Goal: Task Accomplishment & Management: Use online tool/utility

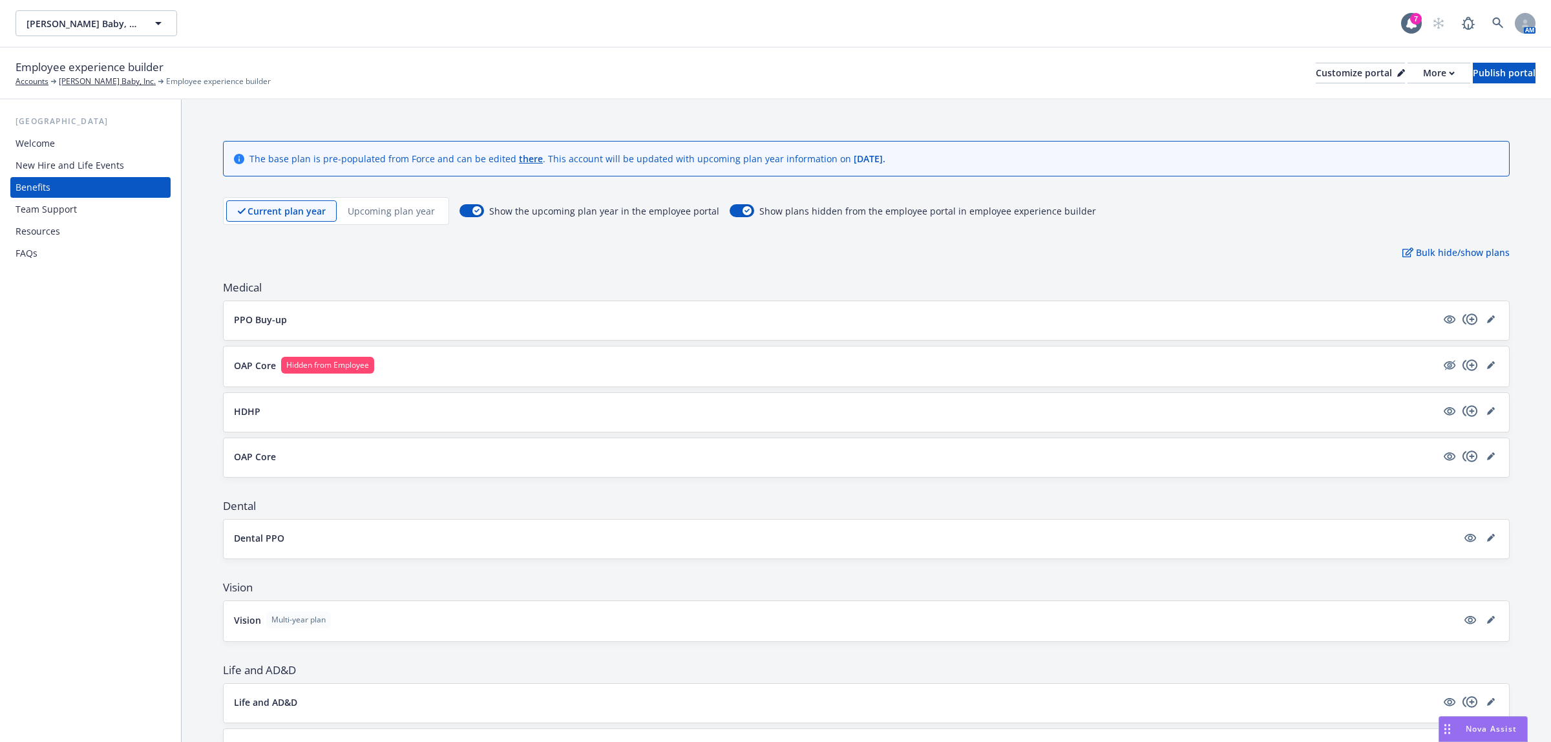
scroll to position [361, 0]
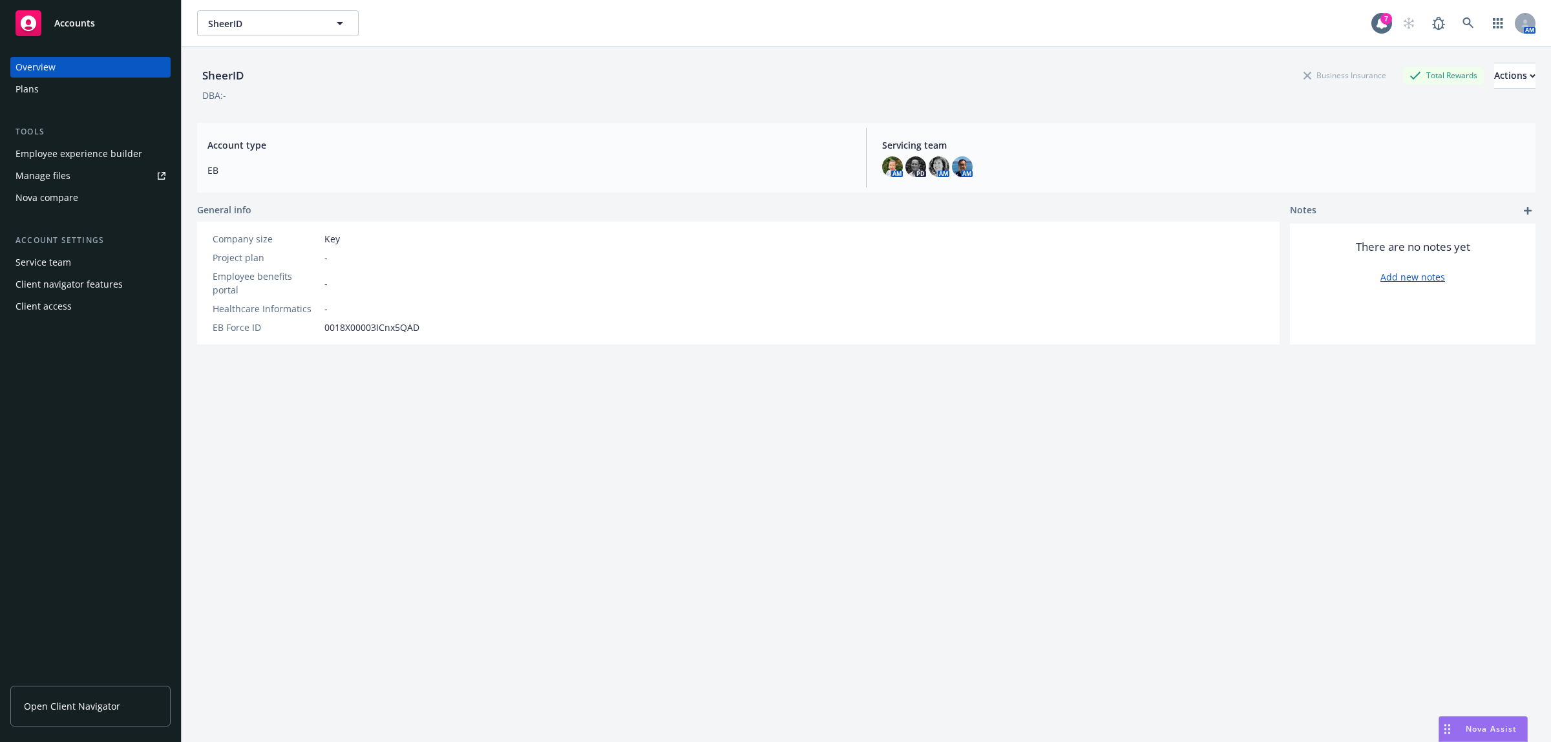
scroll to position [322, 0]
click at [240, 23] on span "SheerID" at bounding box center [264, 24] width 112 height 14
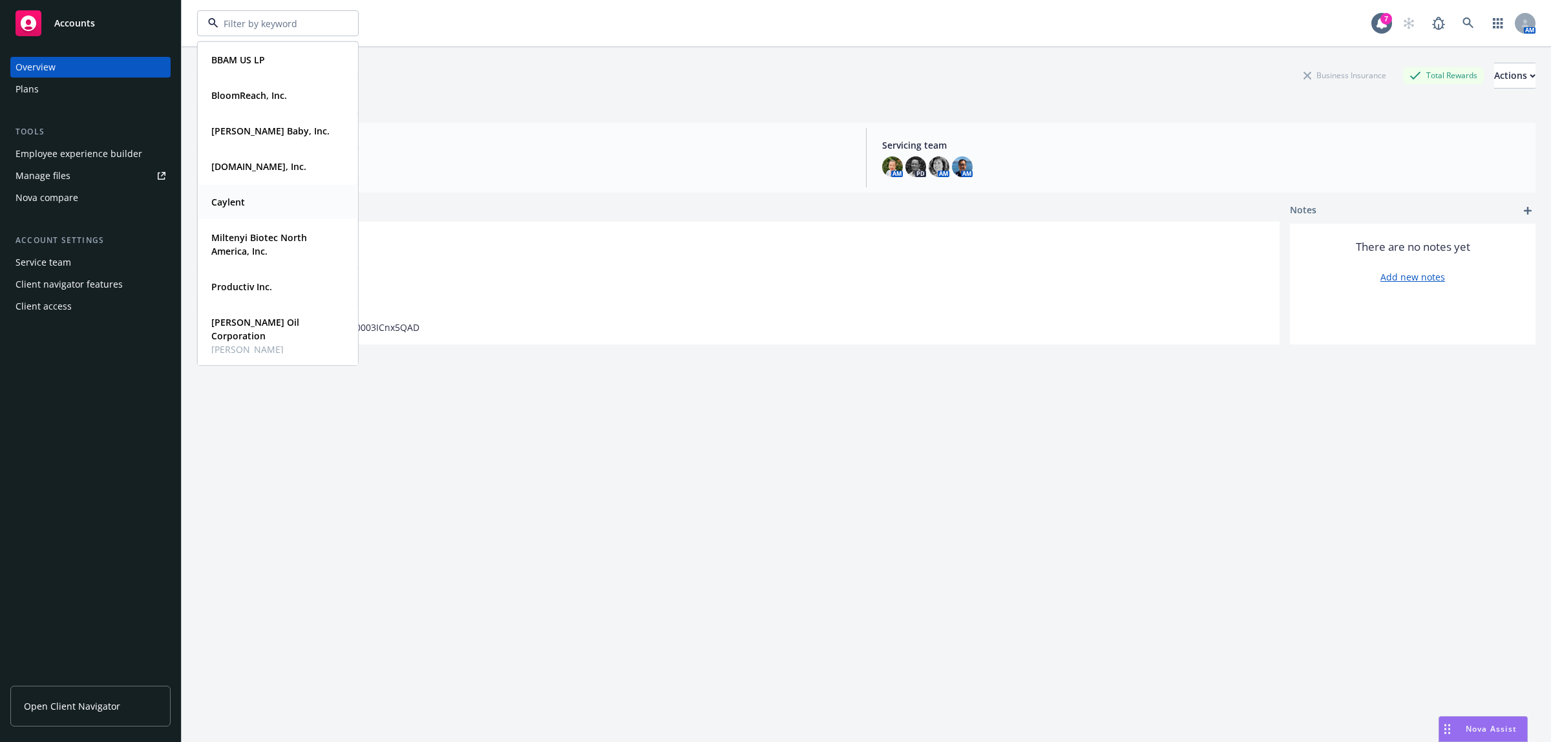
click at [251, 201] on div "Caylent" at bounding box center [277, 202] width 143 height 19
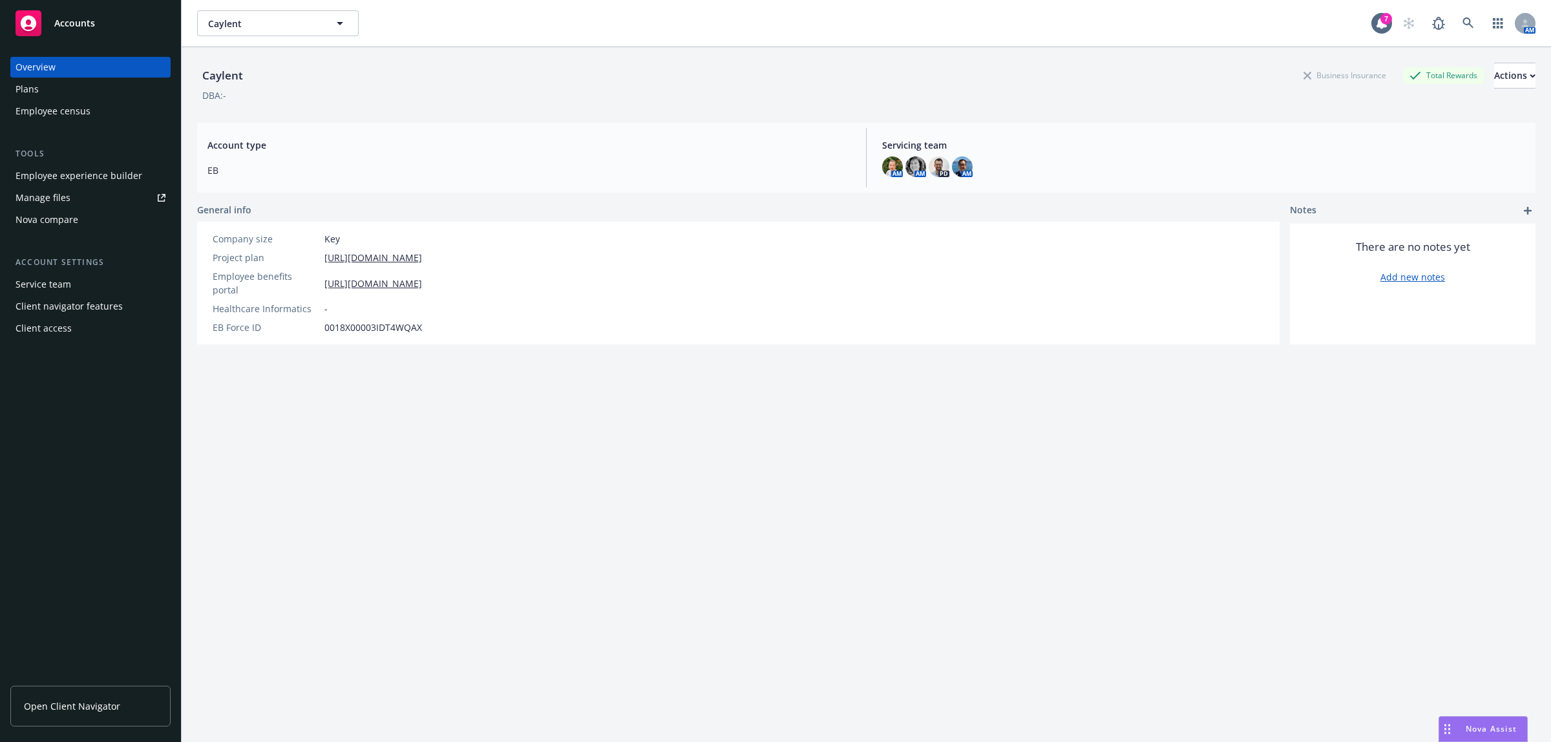
click at [62, 171] on div "Employee experience builder" at bounding box center [79, 175] width 127 height 21
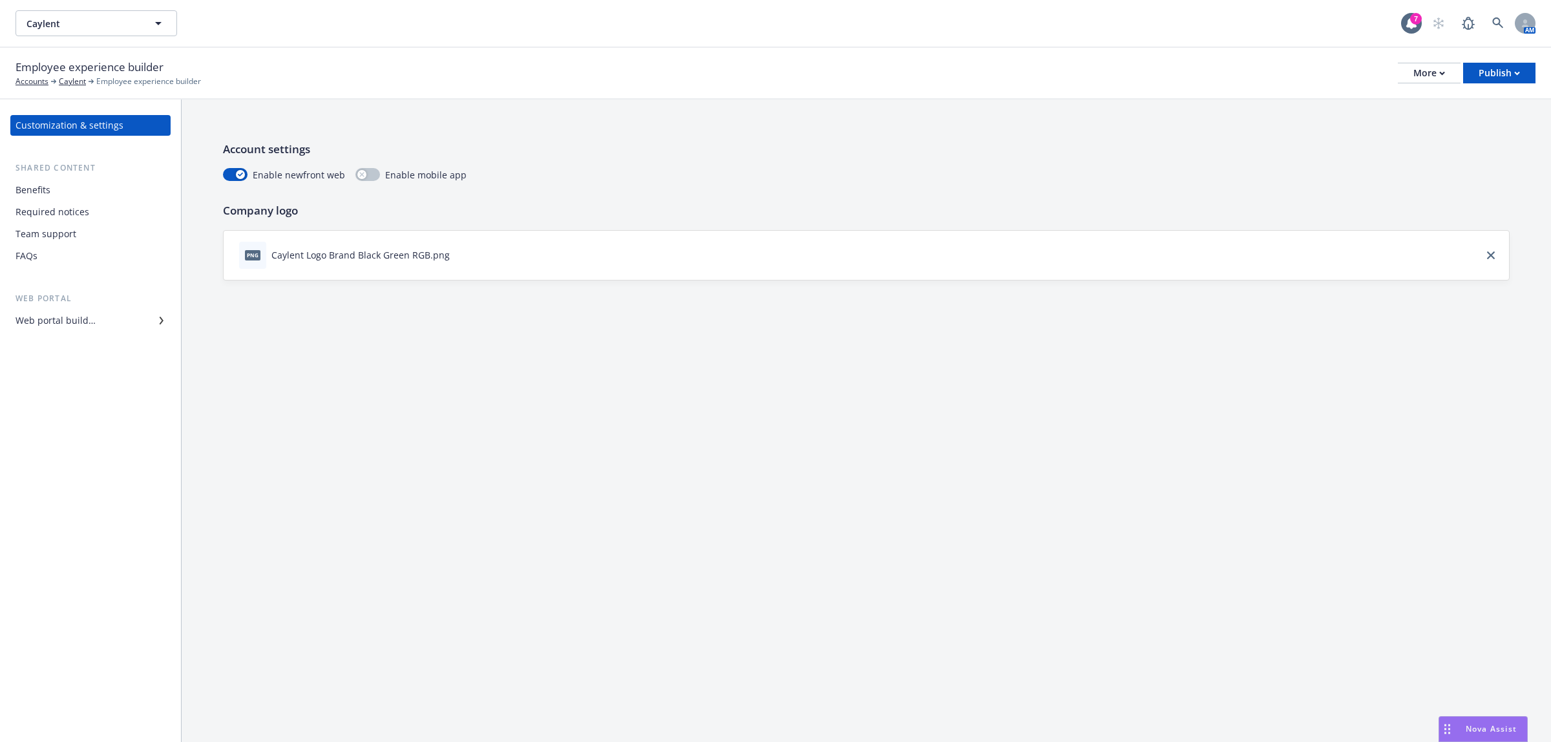
click at [81, 193] on div "Benefits" at bounding box center [91, 190] width 150 height 21
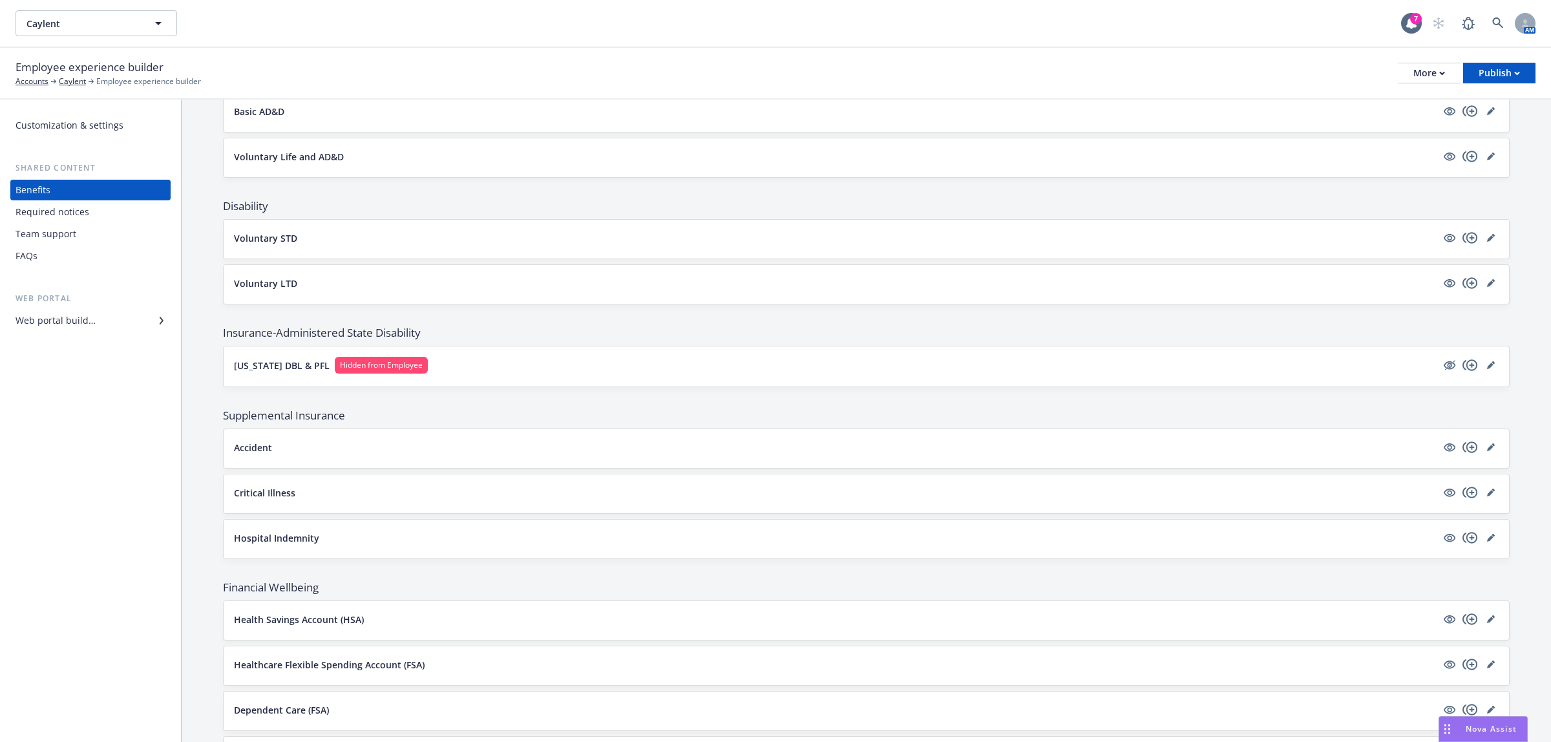
scroll to position [815, 0]
click at [78, 235] on div "Team support" at bounding box center [91, 234] width 150 height 21
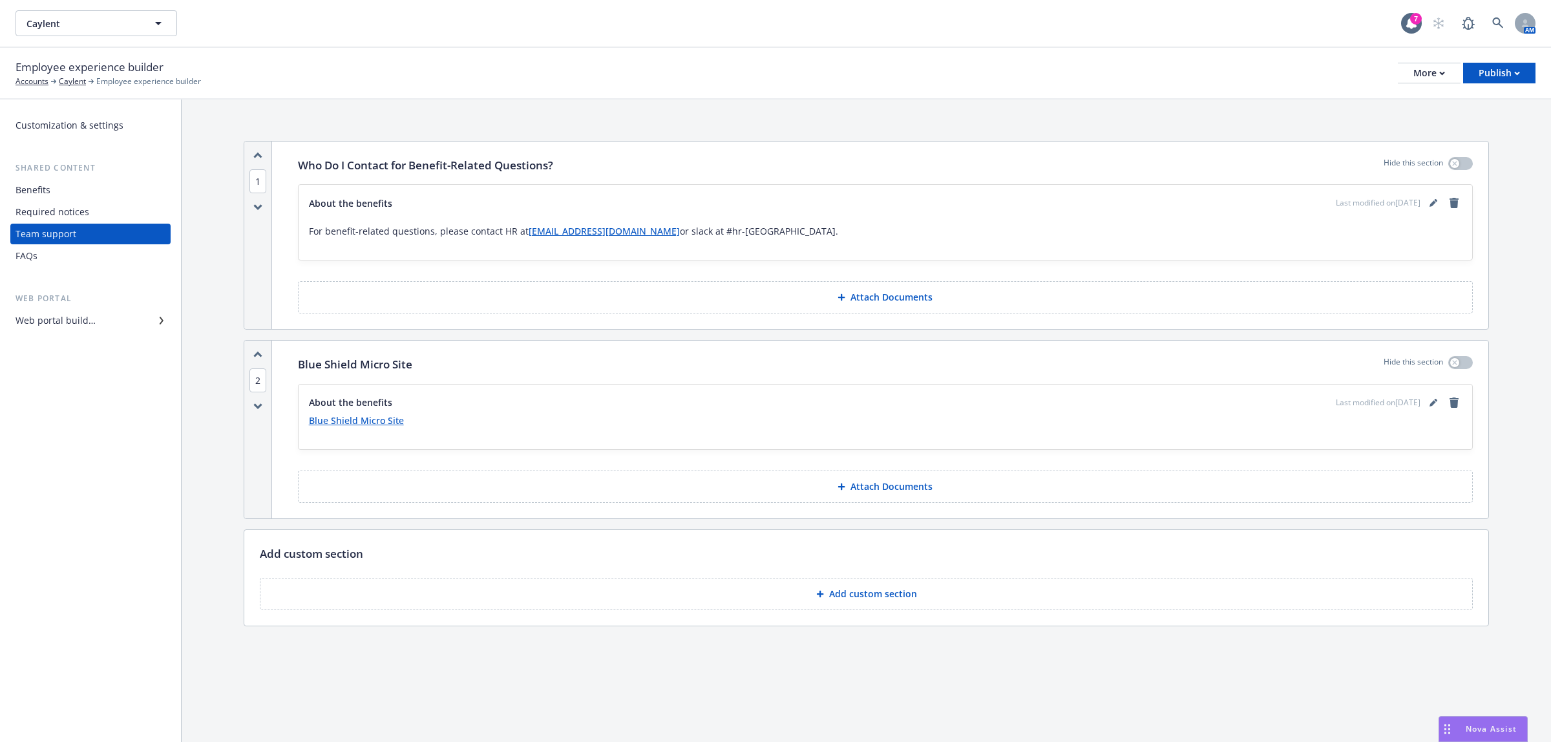
click at [945, 598] on button "Add custom section" at bounding box center [866, 594] width 1213 height 32
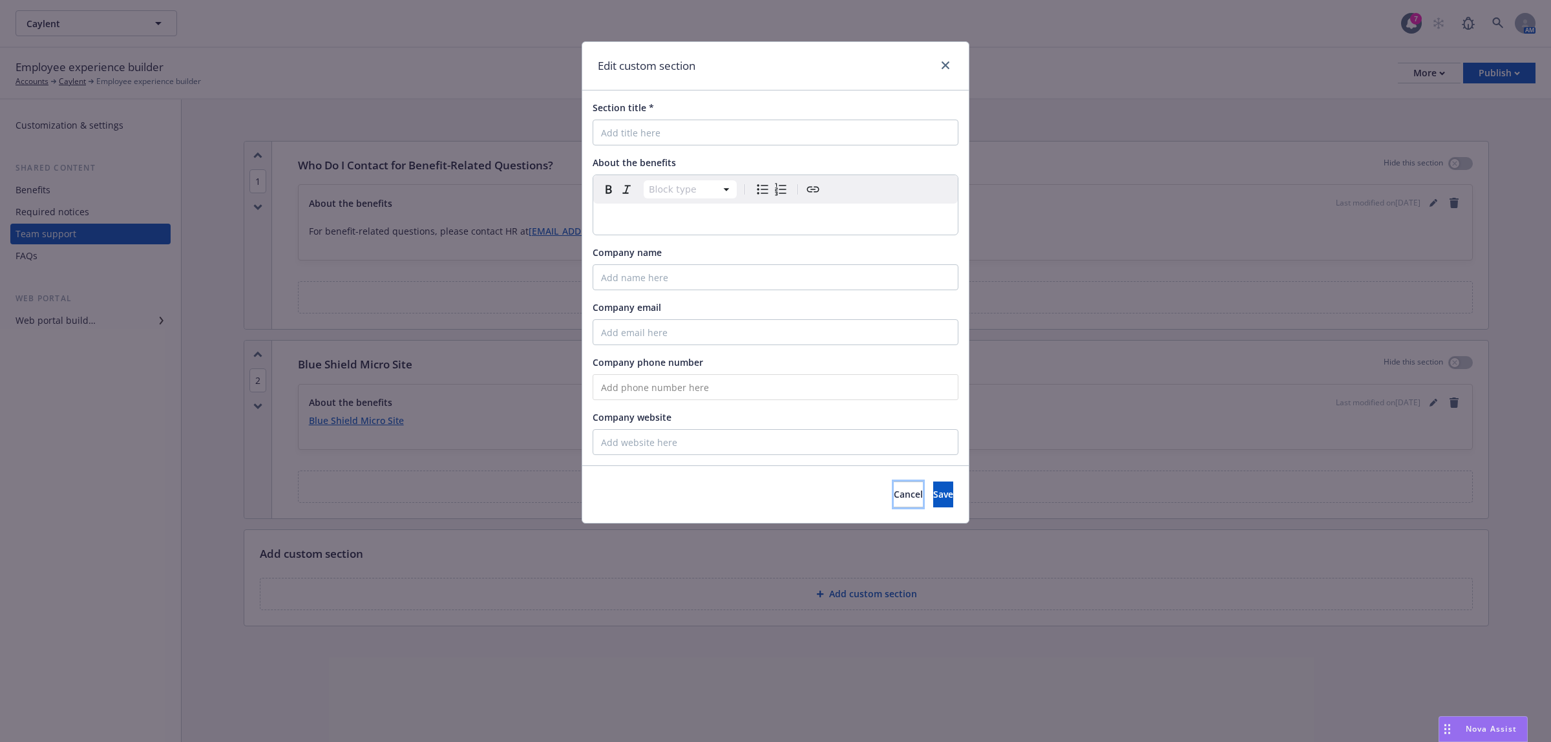
click at [894, 494] on span "Cancel" at bounding box center [908, 494] width 29 height 12
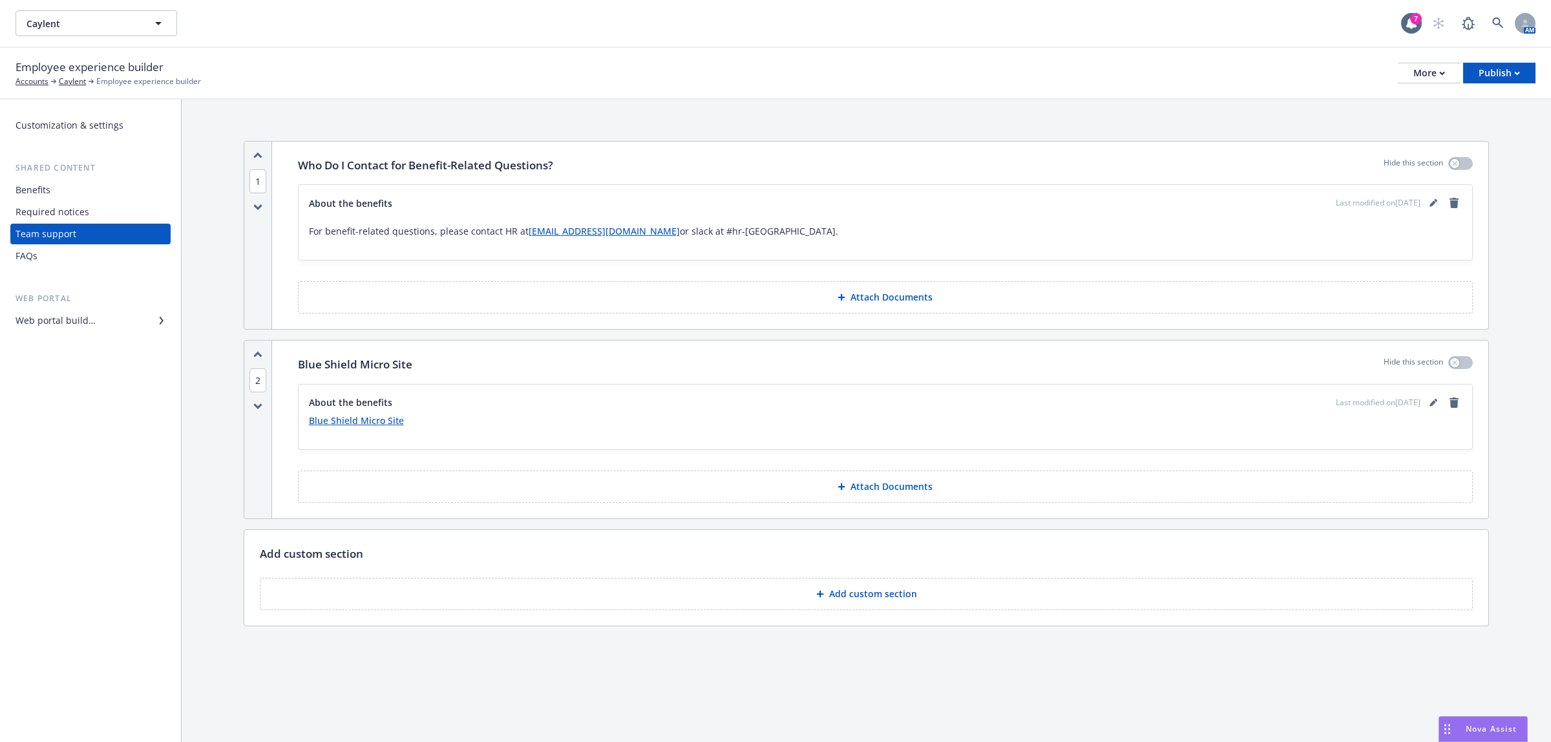
click at [82, 189] on div "Benefits" at bounding box center [91, 190] width 150 height 21
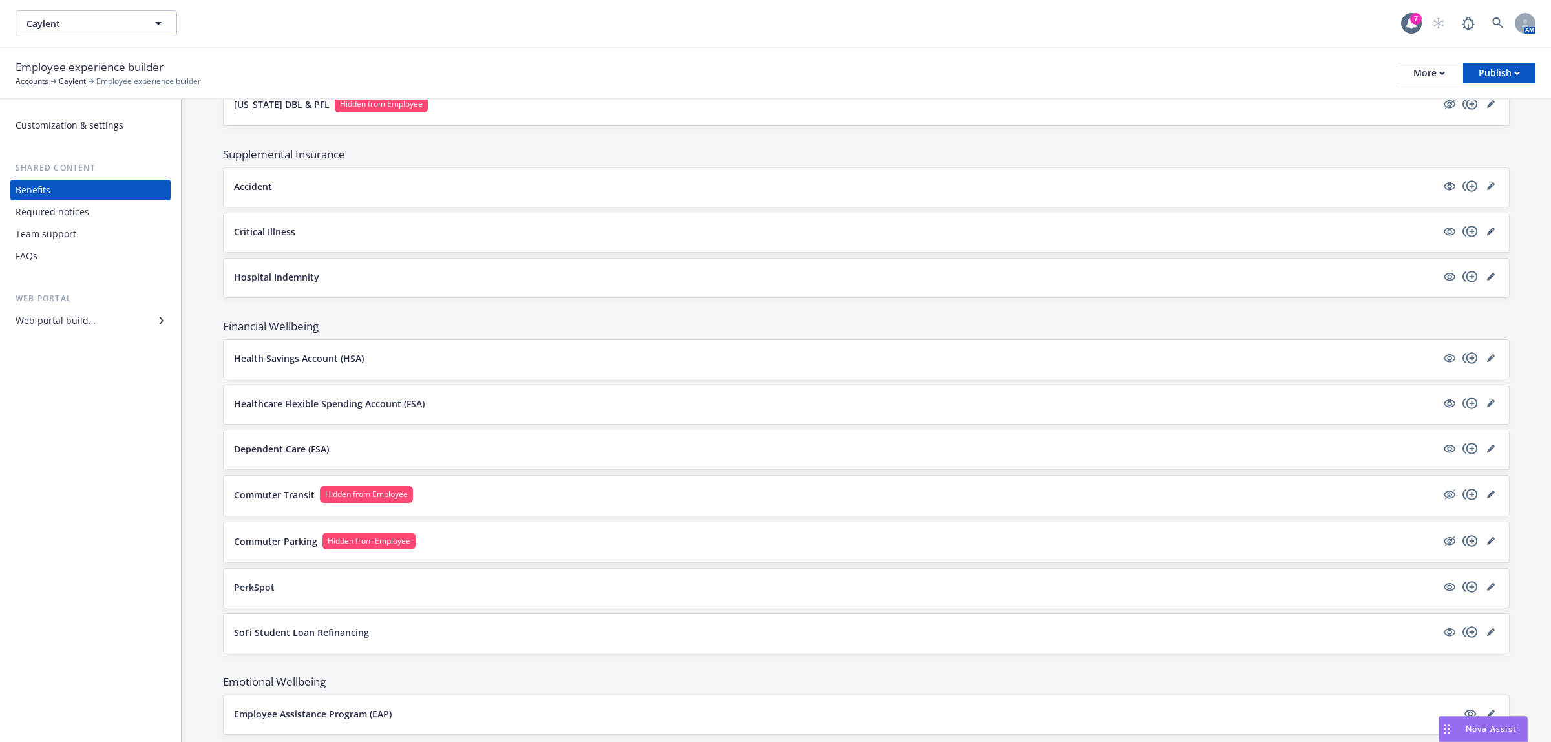
scroll to position [1245, 0]
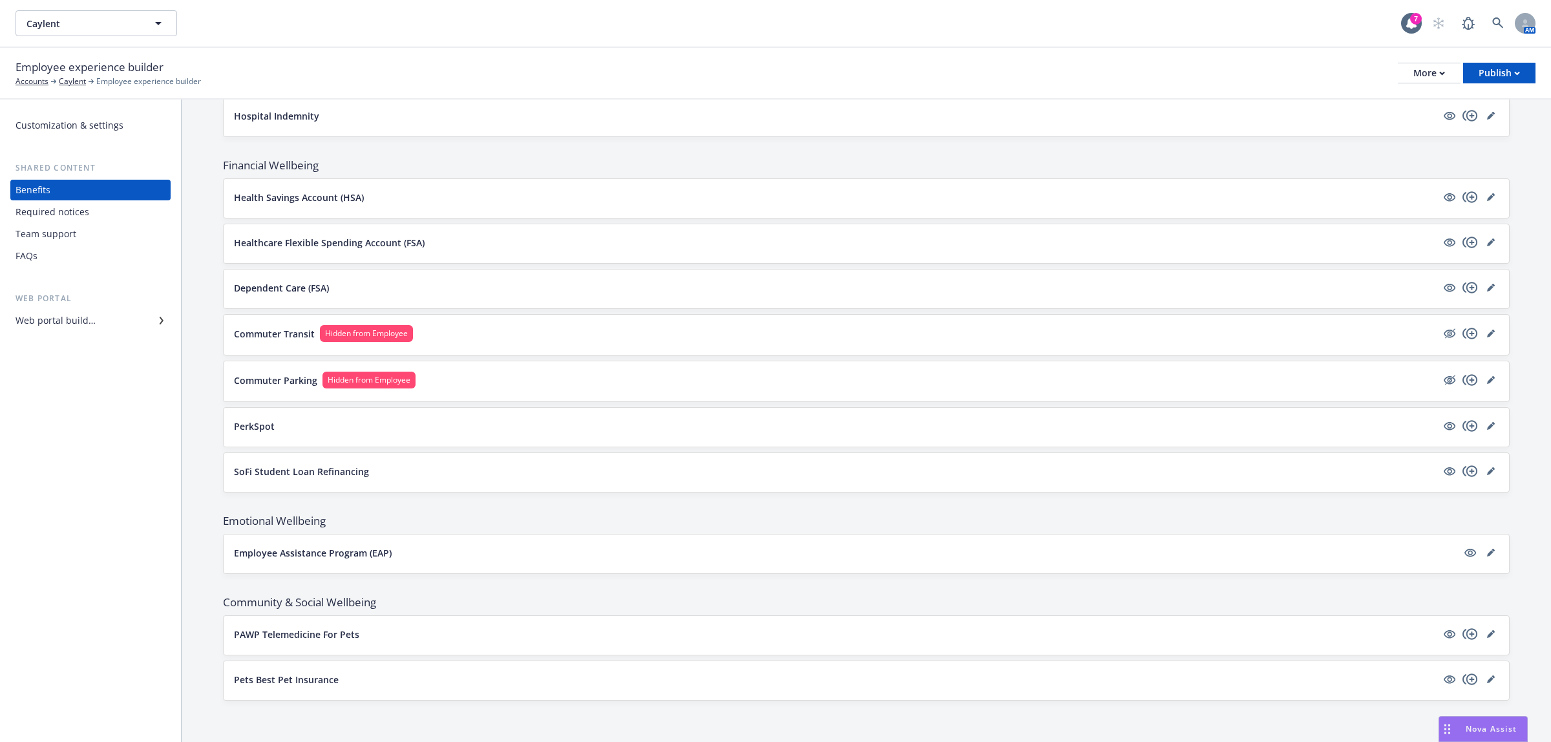
click at [55, 231] on div "Team support" at bounding box center [46, 234] width 61 height 21
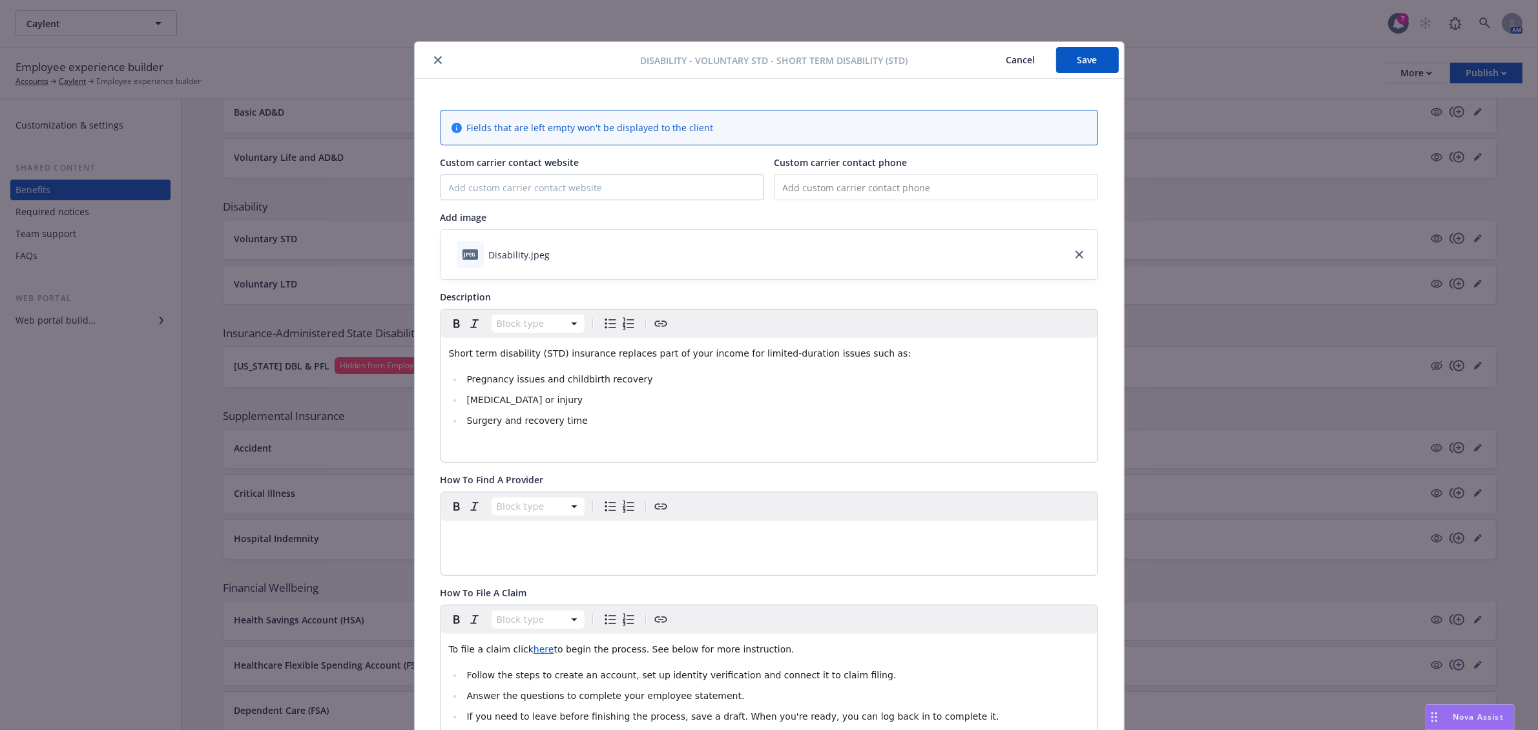
click at [1080, 57] on button "Save" at bounding box center [1087, 60] width 63 height 26
click at [1491, 713] on span "Nova Assist" at bounding box center [1478, 716] width 51 height 11
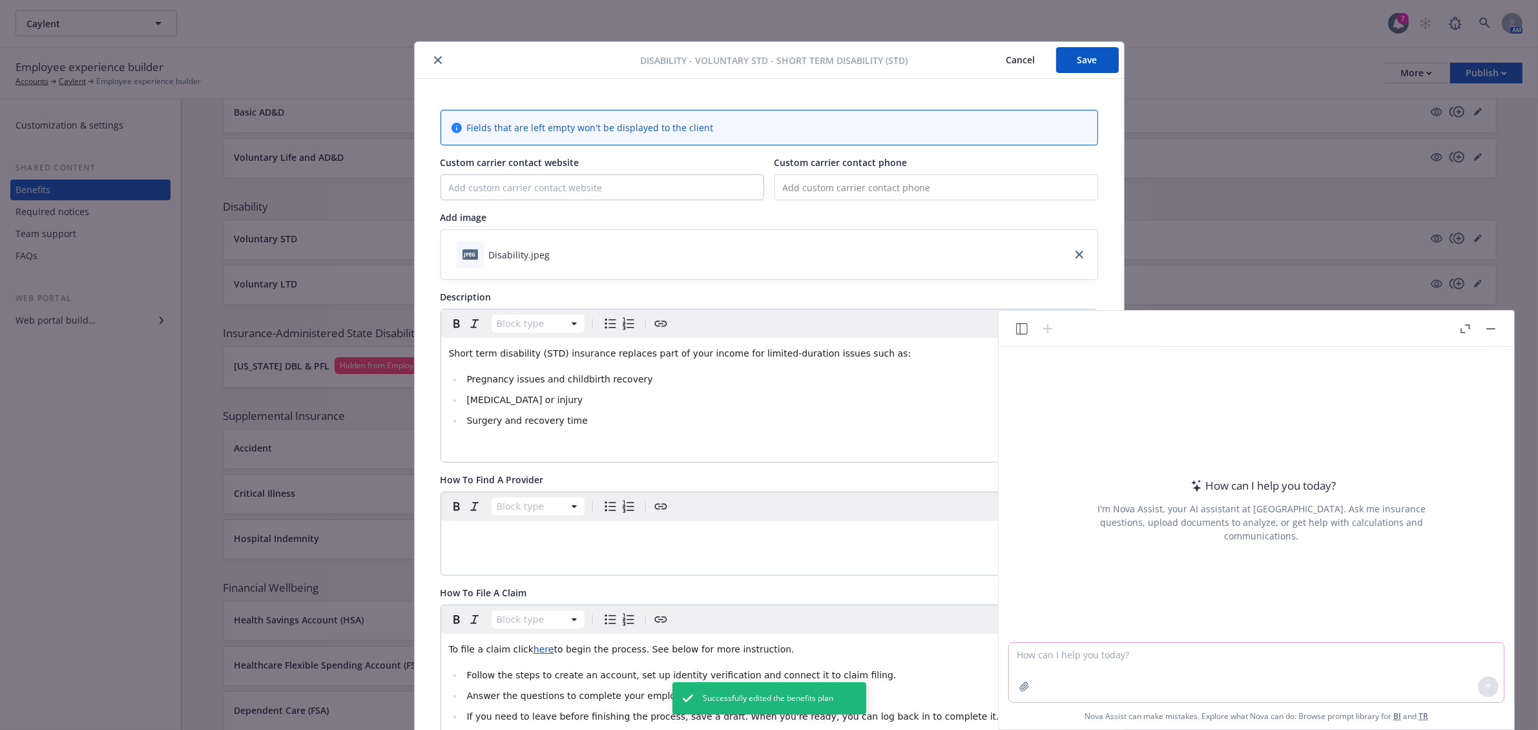
click at [1190, 665] on textarea at bounding box center [1256, 672] width 495 height 59
paste textarea "Hi Kim, Thank you for uploading the documents. I'll let you know if we need any…"
type textarea "Hi Kim, Thank you for uploading the documents. I'll let you know if we need any…"
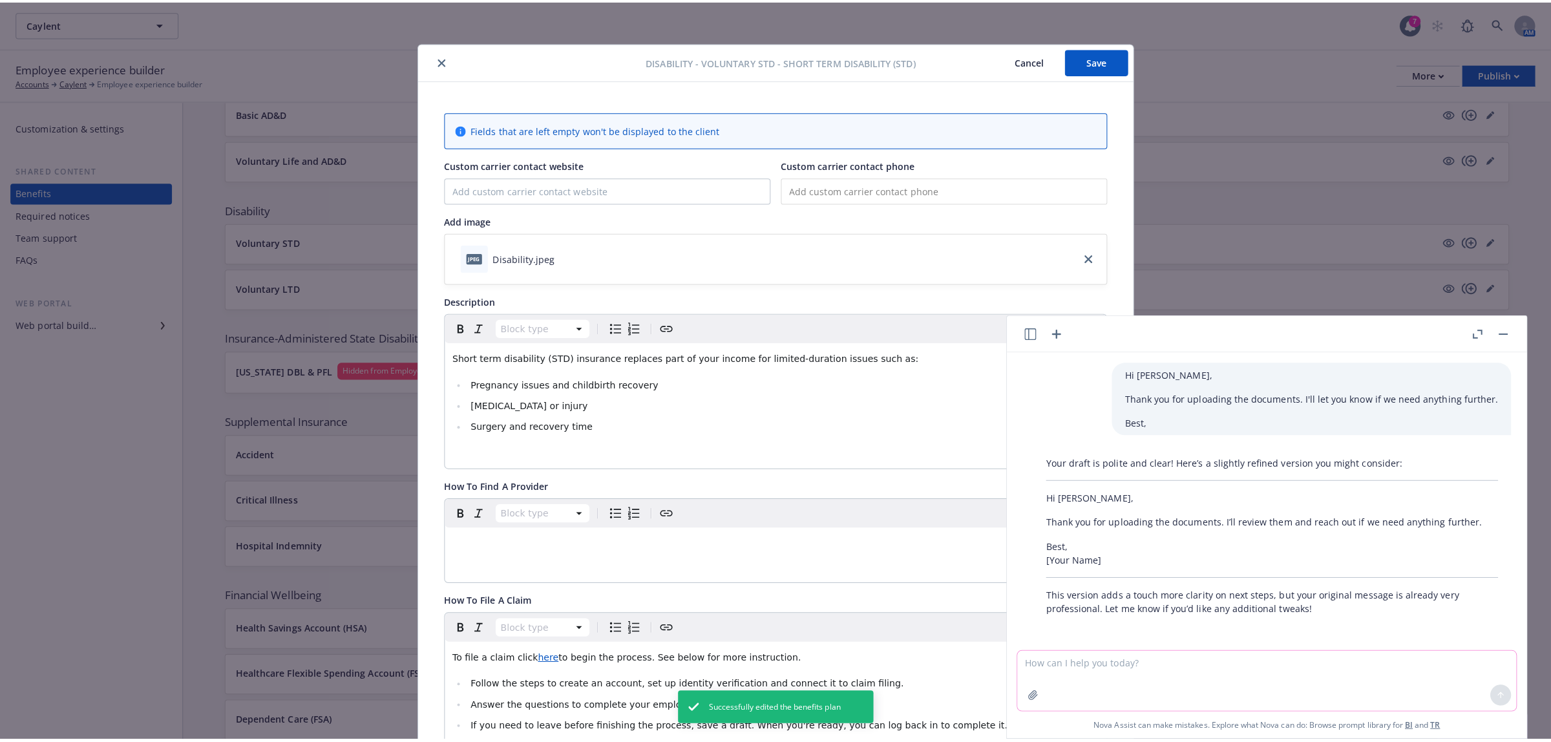
scroll to position [2, 0]
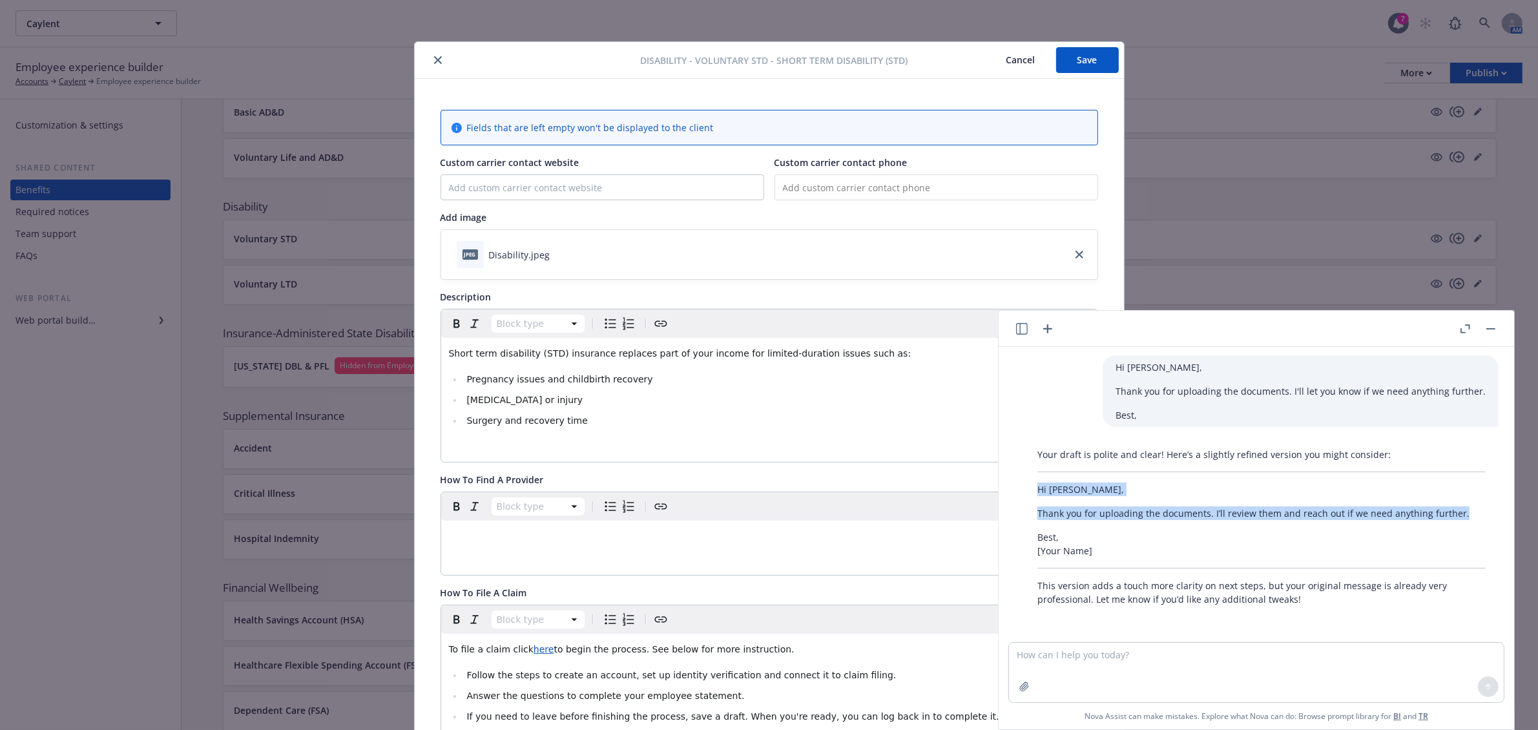
drag, startPoint x: 1458, startPoint y: 510, endPoint x: 1012, endPoint y: 486, distance: 445.8
click at [1012, 486] on div "Hi Kim, Thank you for uploading the documents. I'll let you know if we need any…" at bounding box center [1256, 494] width 505 height 295
copy div "Hi Kim, Thank you for uploading the documents. I’ll review them and reach out i…"
click at [1488, 330] on button "button" at bounding box center [1491, 329] width 16 height 16
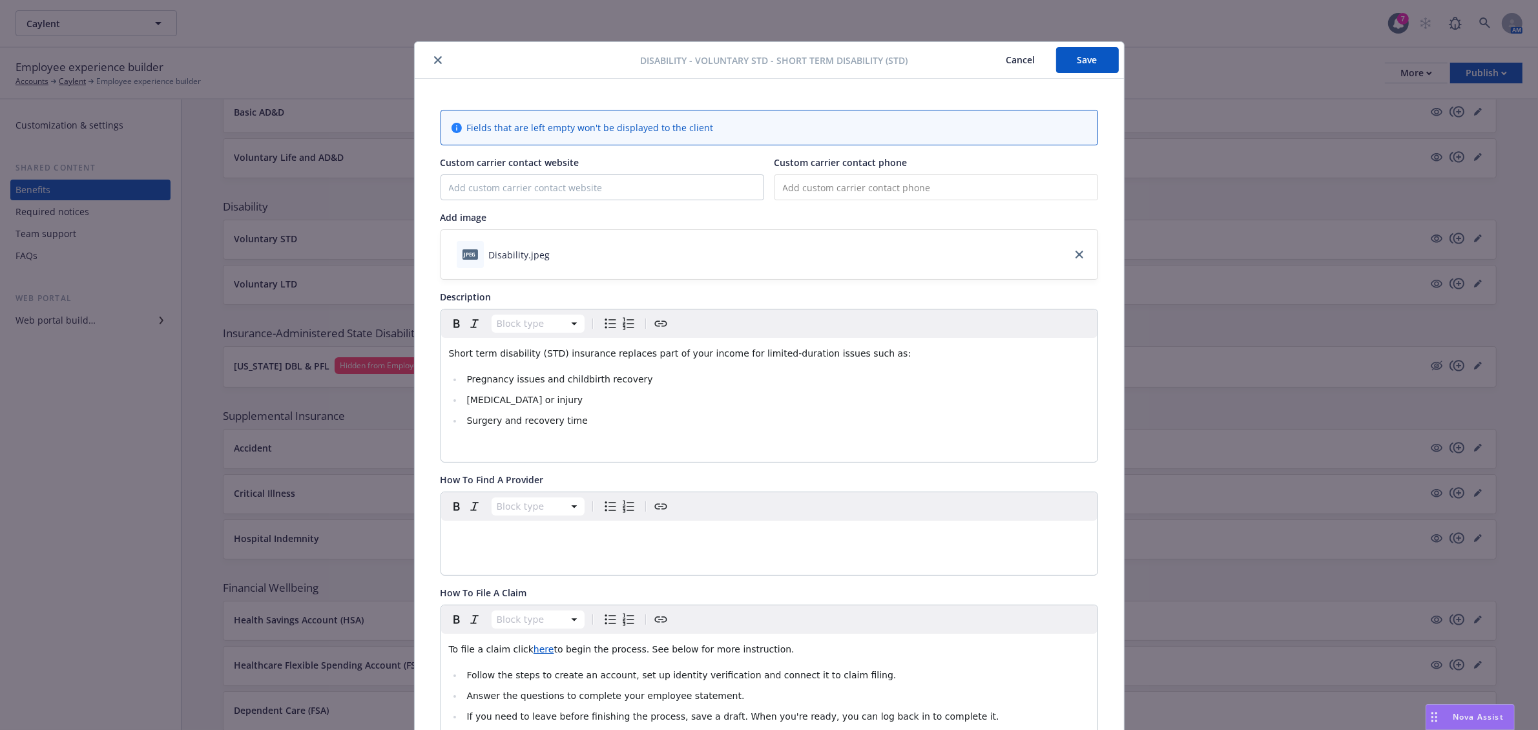
click at [1022, 56] on button "Cancel" at bounding box center [1021, 60] width 70 height 26
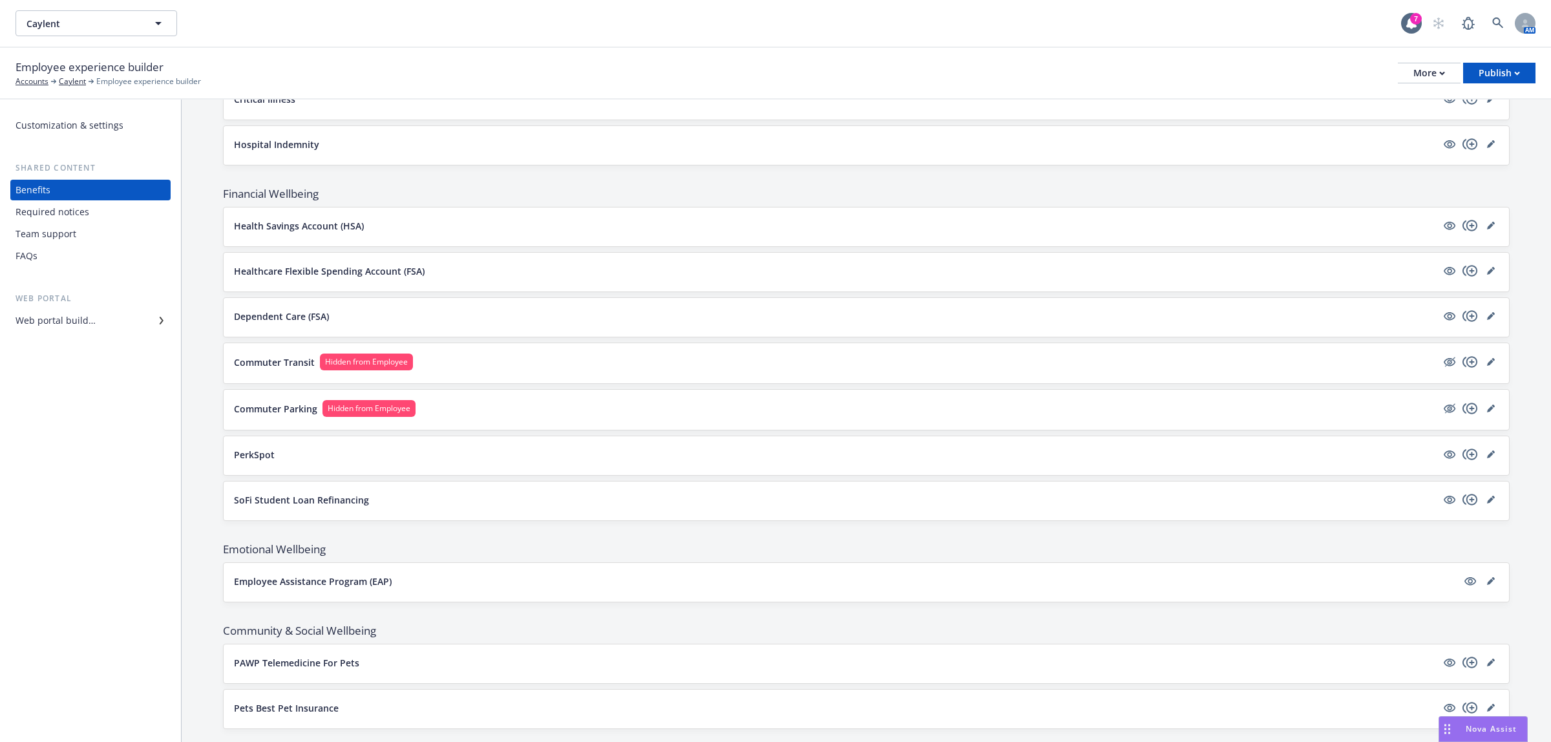
scroll to position [1245, 0]
